Goal: Task Accomplishment & Management: Manage account settings

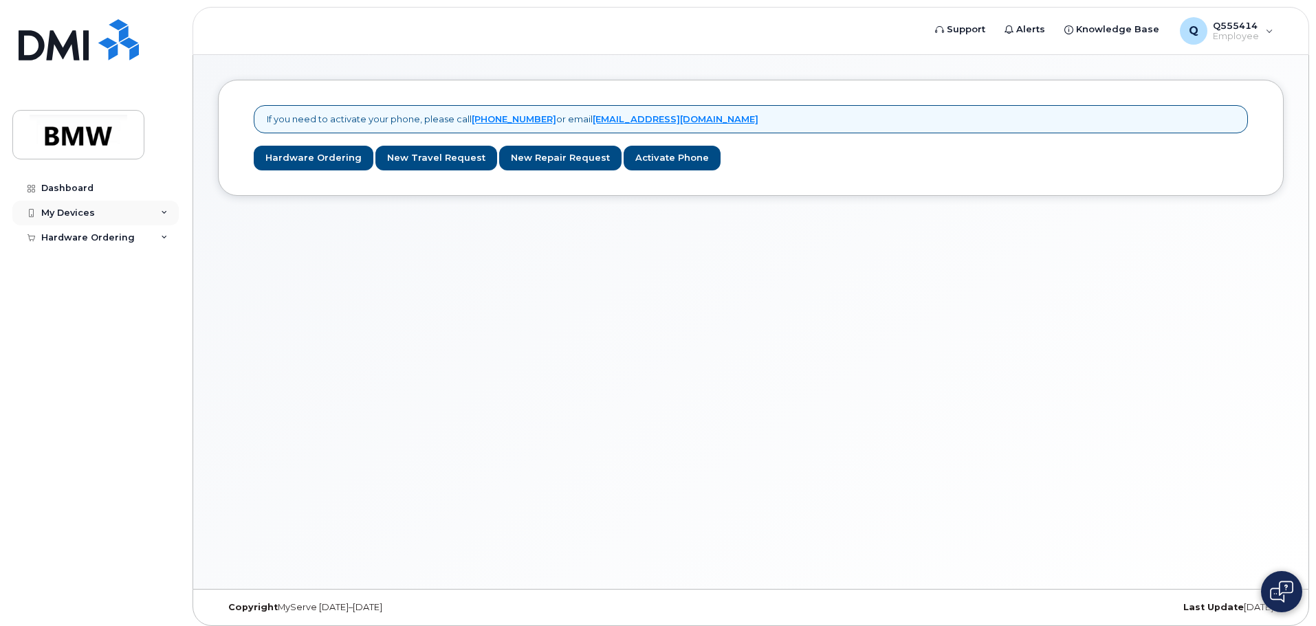
click at [159, 214] on div "My Devices" at bounding box center [95, 213] width 166 height 25
click at [56, 233] on div "Add Device" at bounding box center [74, 238] width 54 height 12
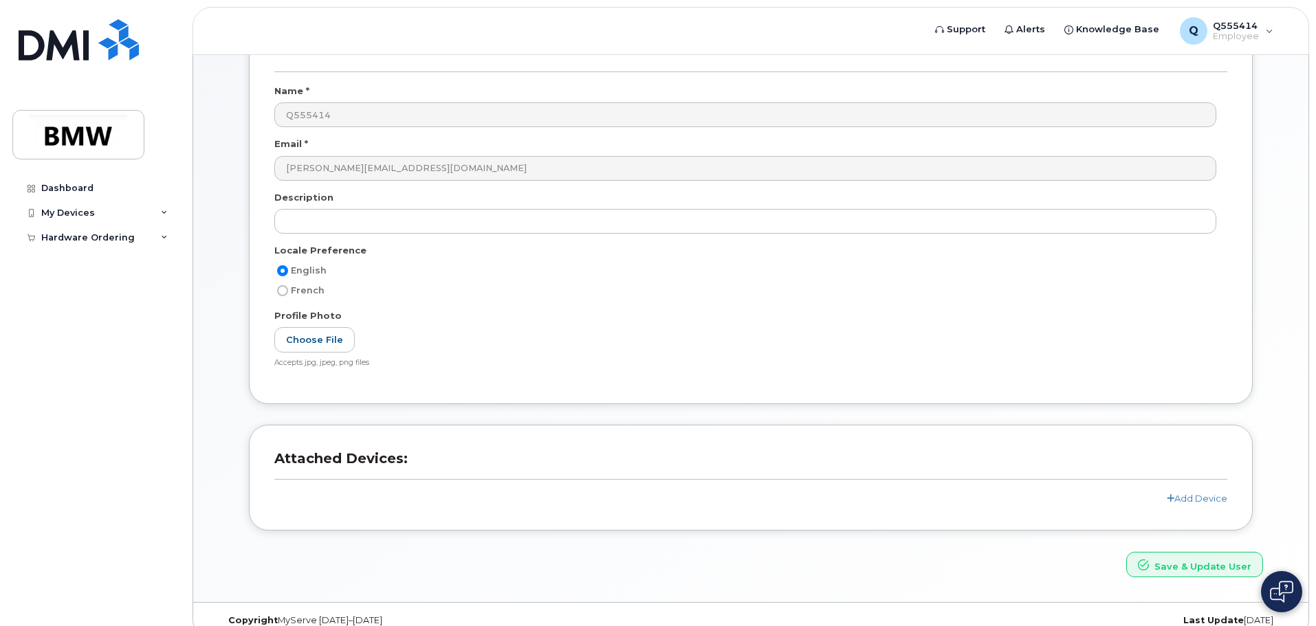
scroll to position [130, 0]
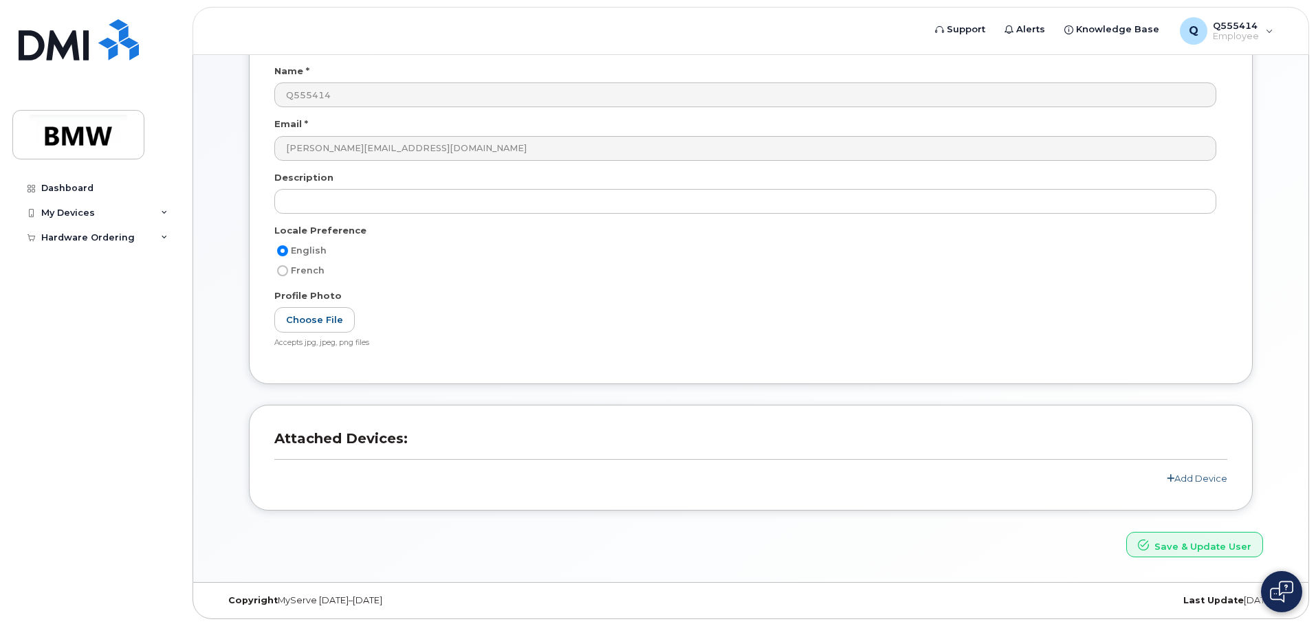
click at [1200, 475] on link "Add Device" at bounding box center [1197, 478] width 60 height 11
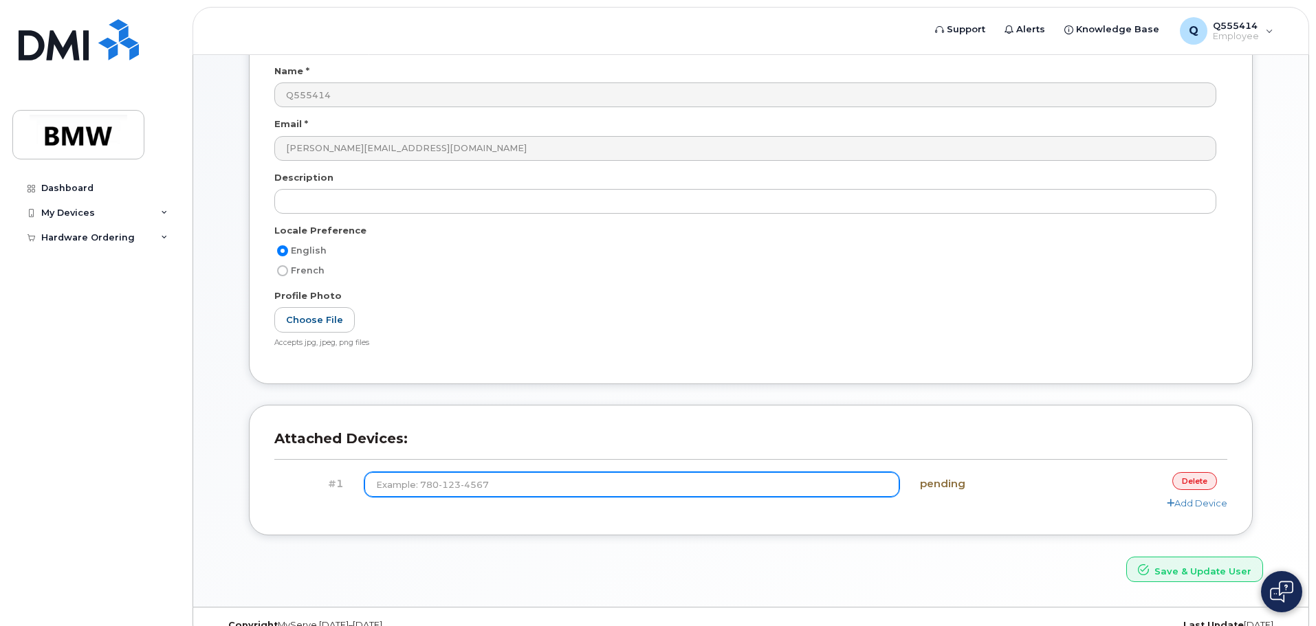
click at [539, 489] on input at bounding box center [632, 484] width 536 height 25
type input "[PHONE_NUMBER]"
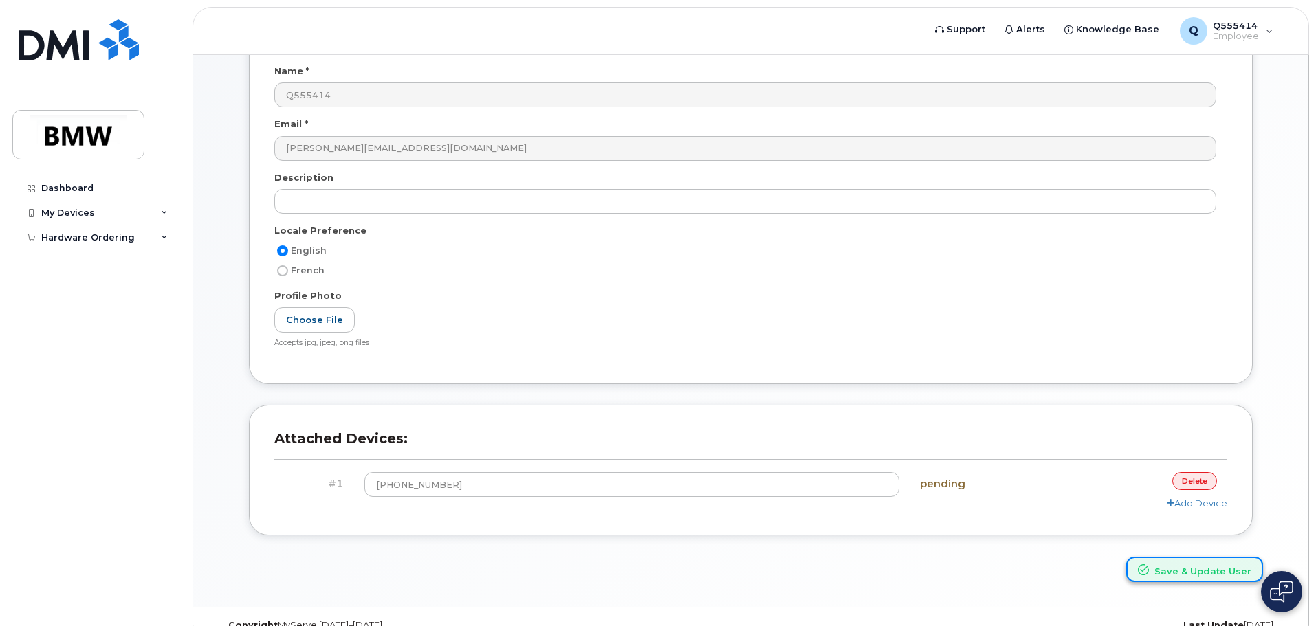
click at [1200, 575] on button "Save & Update User" at bounding box center [1194, 569] width 137 height 25
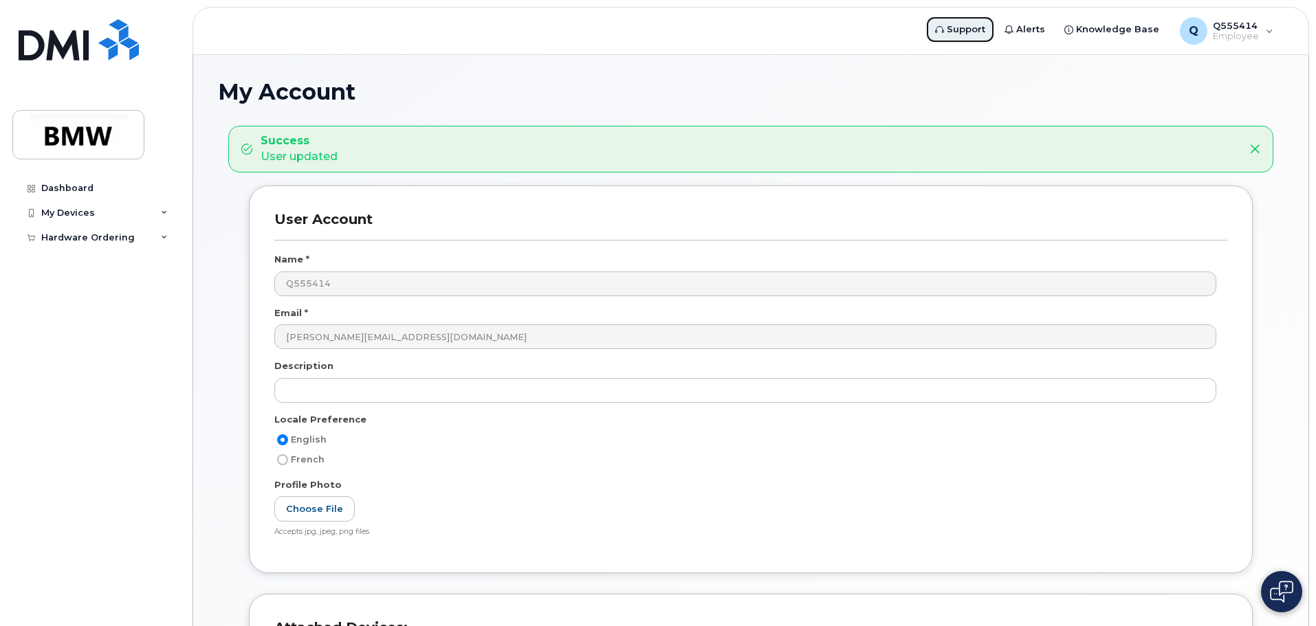
click at [982, 28] on span "Support" at bounding box center [966, 30] width 38 height 14
